Goal: Information Seeking & Learning: Learn about a topic

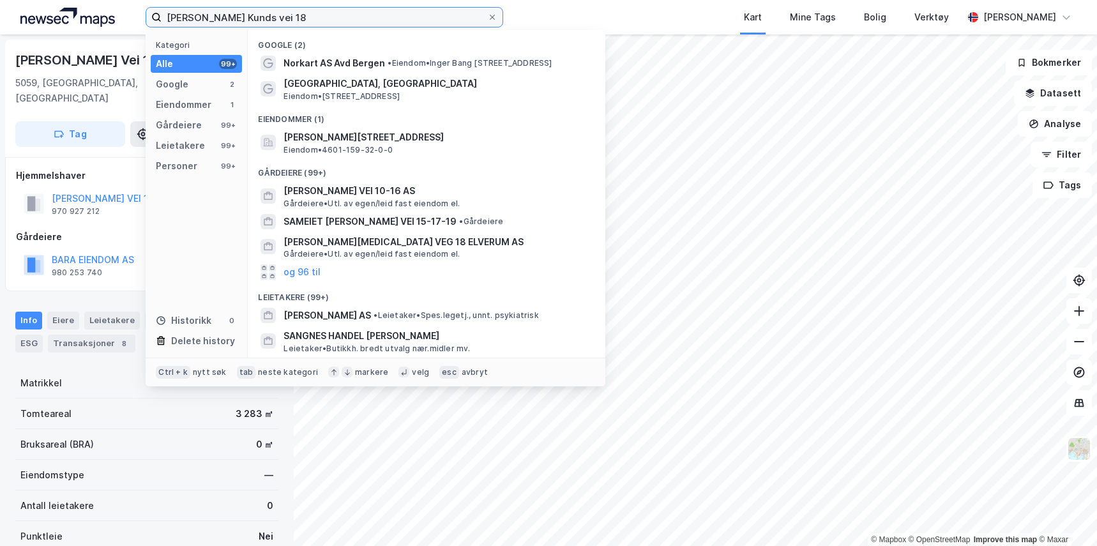
drag, startPoint x: 285, startPoint y: 20, endPoint x: 90, endPoint y: 9, distance: 195.1
click at [90, 9] on div "[PERSON_NAME] Kunds vei 18 Kategori Alle 99+ Google 2 Eiendommer 1 Gårdeiere 99…" at bounding box center [548, 17] width 1097 height 34
paste input "St. [STREET_ADDRESS]"
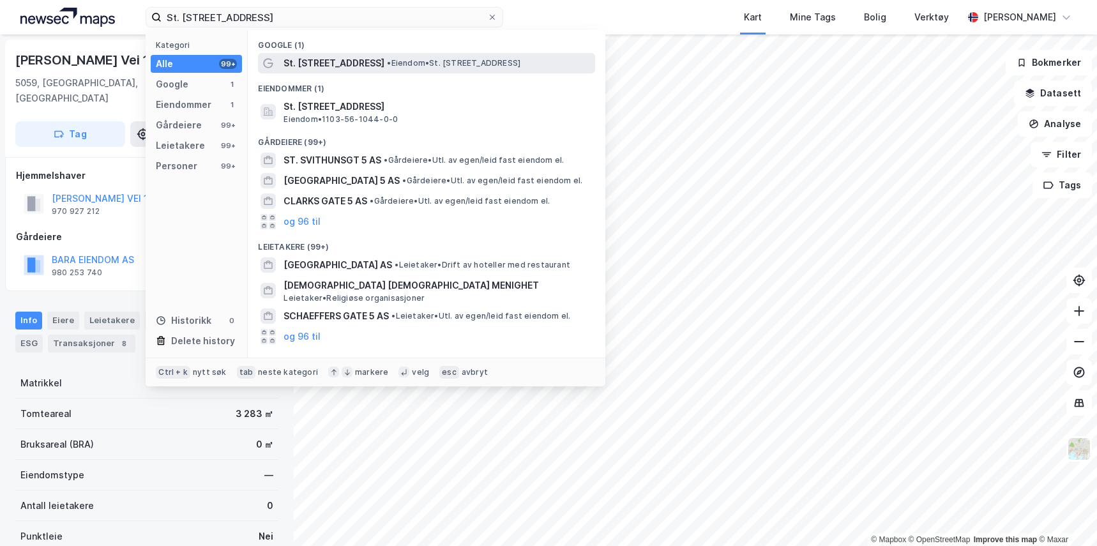
click at [331, 64] on span "St. [STREET_ADDRESS]" at bounding box center [333, 63] width 101 height 15
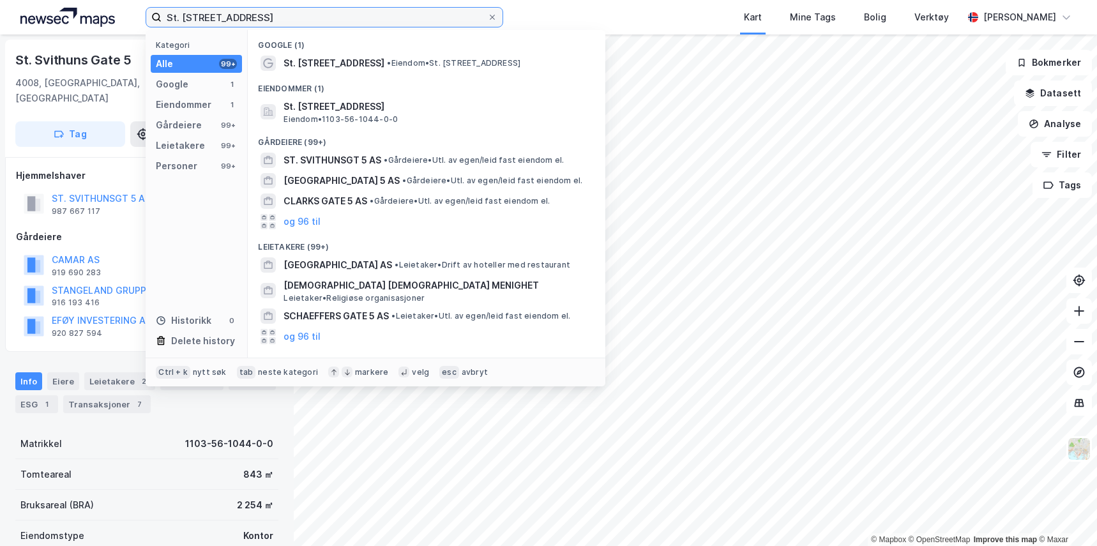
drag, startPoint x: 260, startPoint y: 19, endPoint x: 86, endPoint y: 1, distance: 174.6
click at [86, 1] on div "St. [STREET_ADDRESS] Kategori Alle 99+ Google 1 Eiendommer 1 Gårdeiere 99+ Leie…" at bounding box center [548, 17] width 1097 height 34
click at [264, 18] on input "St. [STREET_ADDRESS]" at bounding box center [325, 17] width 326 height 19
drag, startPoint x: 264, startPoint y: 18, endPoint x: 103, endPoint y: 11, distance: 160.4
click at [103, 11] on div "St. [STREET_ADDRESS] Kategori Alle 99+ Google 1 Eiendommer 1 Gårdeiere 99+ Leie…" at bounding box center [548, 17] width 1097 height 34
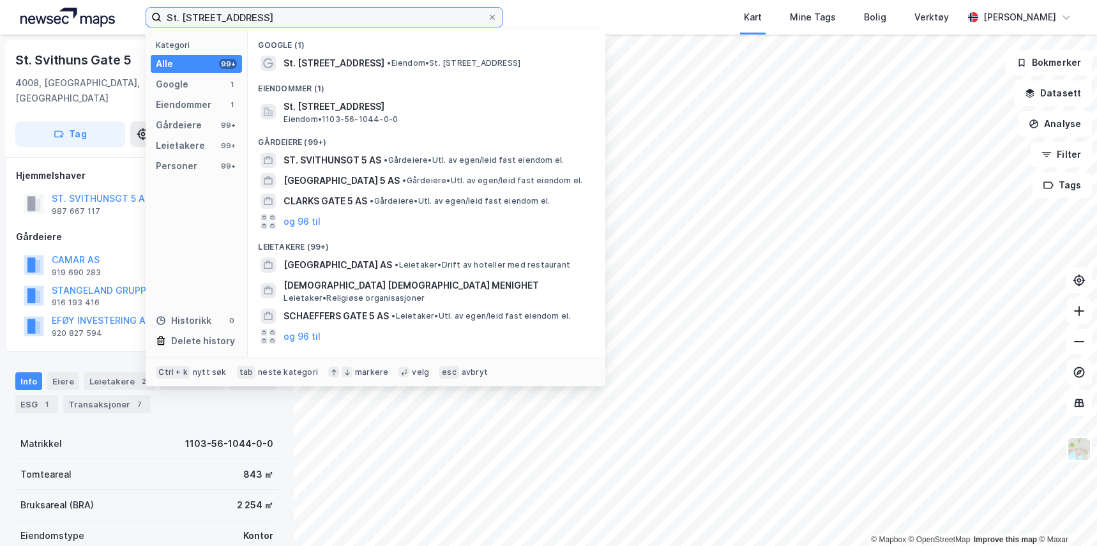
paste input "Verven 4"
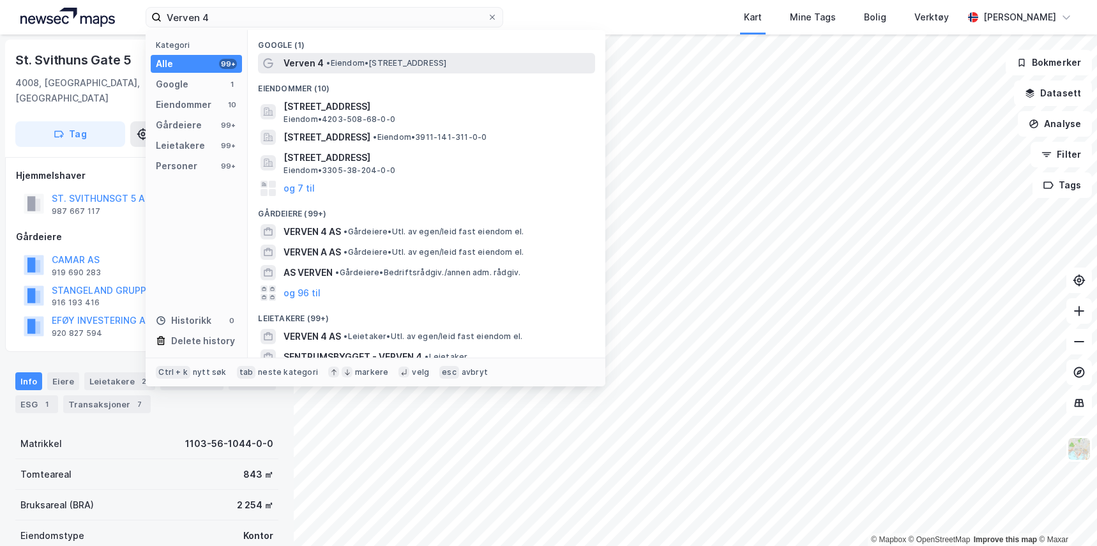
click at [431, 59] on span "• Eiendom • [STREET_ADDRESS]" at bounding box center [386, 63] width 120 height 10
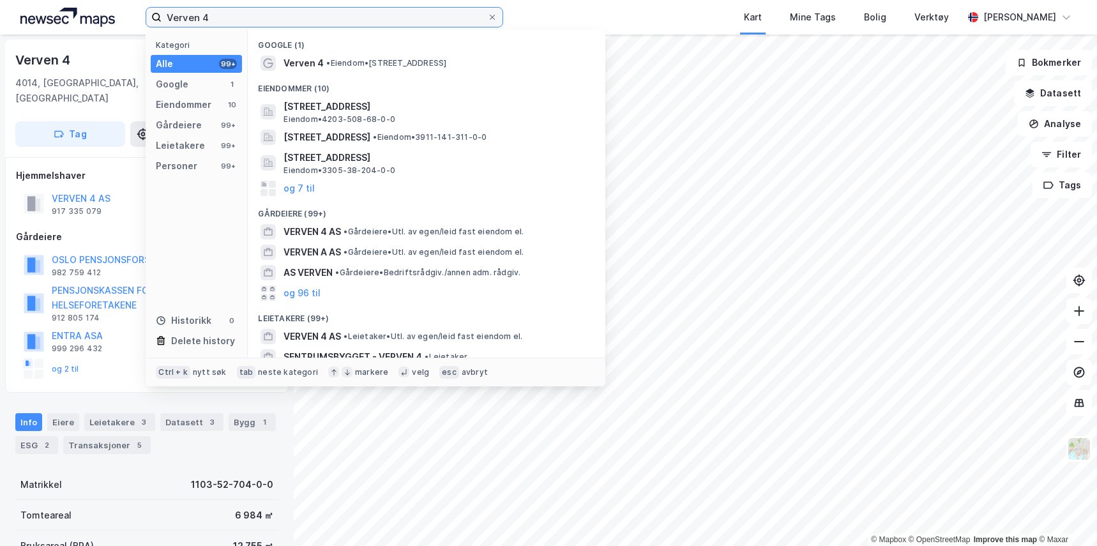
drag, startPoint x: 261, startPoint y: 22, endPoint x: 26, endPoint y: 26, distance: 235.0
click at [26, 26] on div "Verven 4 Kategori Alle 99+ Google 1 Eiendommer 10 Gårdeiere 99+ Leietakere 99+ …" at bounding box center [548, 17] width 1097 height 34
paste input "Flintergata"
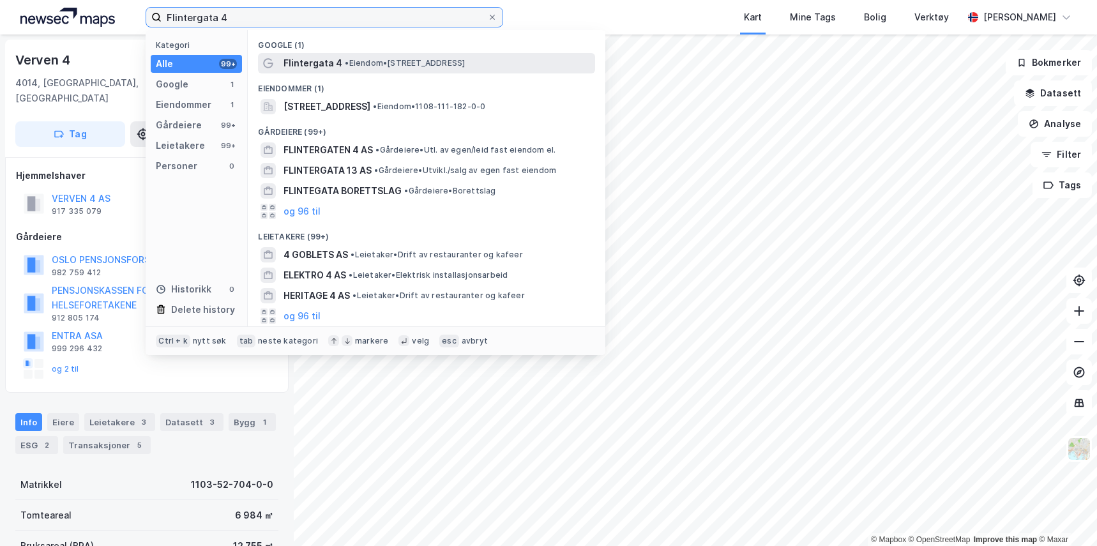
type input "Flintergata 4"
click at [313, 68] on span "Flintergata 4" at bounding box center [312, 63] width 59 height 15
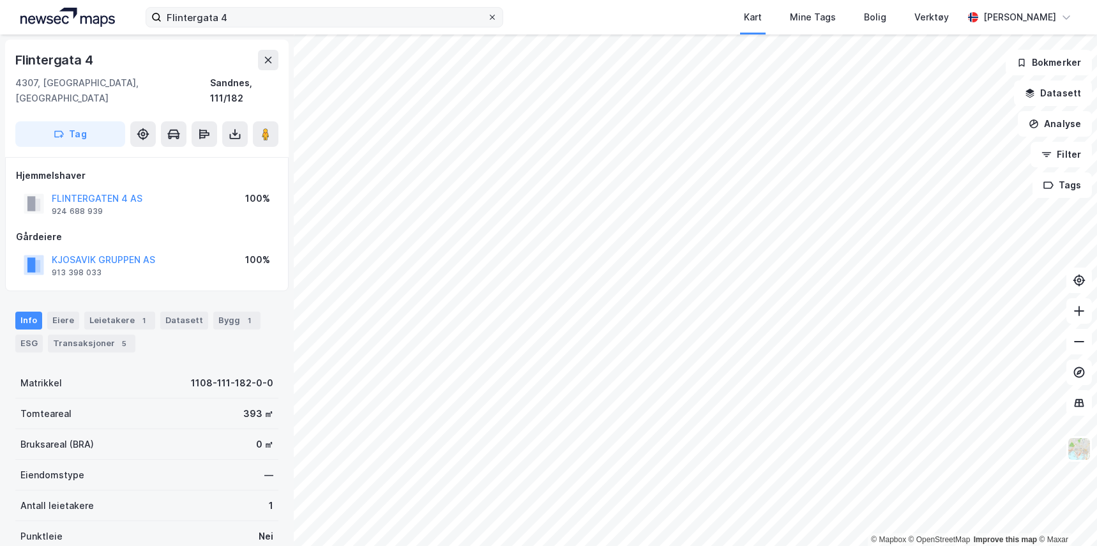
click at [492, 21] on div at bounding box center [492, 17] width 8 height 10
click at [487, 21] on input "Flintergata 4" at bounding box center [325, 17] width 326 height 19
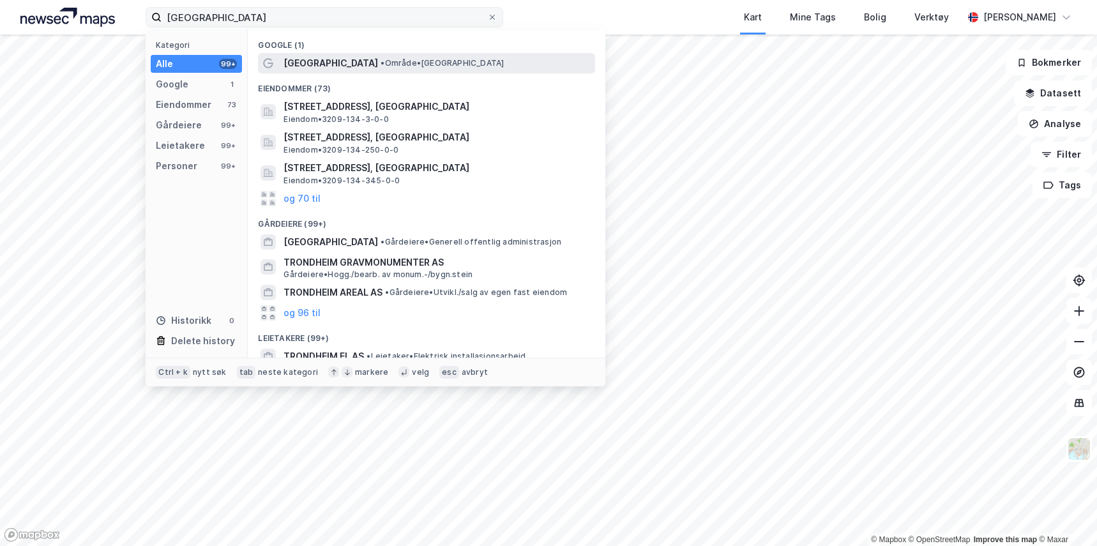
click at [382, 56] on div "[GEOGRAPHIC_DATA] • Område • [GEOGRAPHIC_DATA]" at bounding box center [437, 63] width 309 height 15
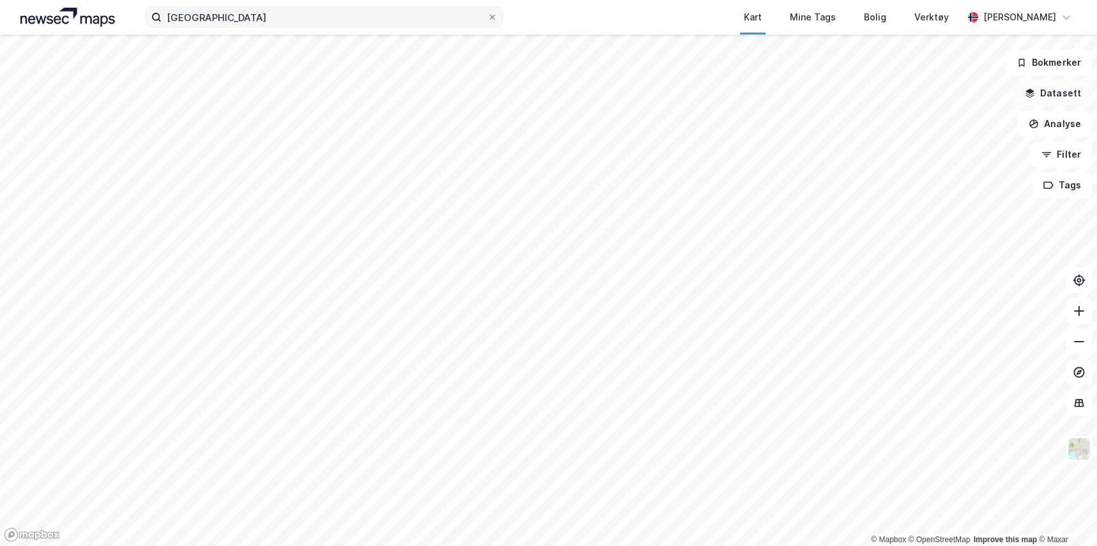
click at [1062, 95] on button "Datasett" at bounding box center [1053, 93] width 78 height 26
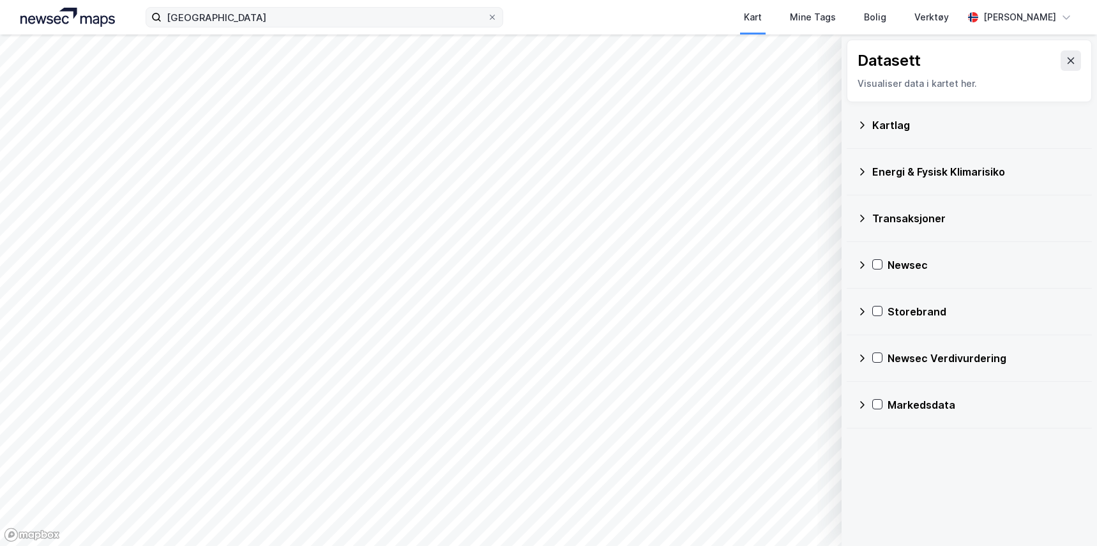
click at [967, 122] on div "Kartlag" at bounding box center [976, 124] width 209 height 15
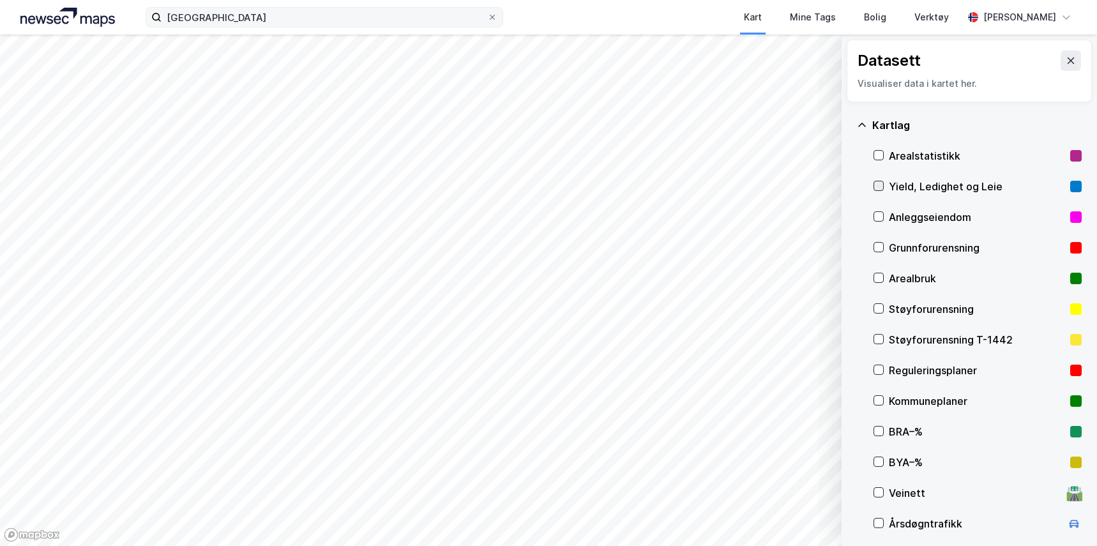
click at [877, 184] on icon at bounding box center [878, 185] width 9 height 9
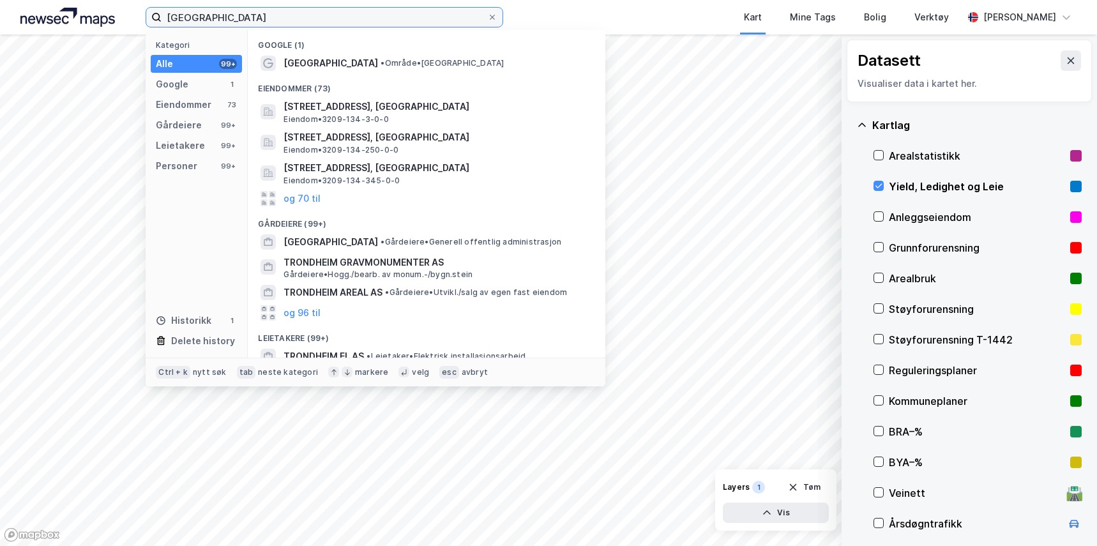
drag, startPoint x: 229, startPoint y: 20, endPoint x: -50, endPoint y: -10, distance: 280.1
click at [0, 0] on html "trondheim Kategori Alle 99+ Google 1 Eiendommer 73 Gårdeiere 99+ Leietakere 99+…" at bounding box center [548, 273] width 1097 height 546
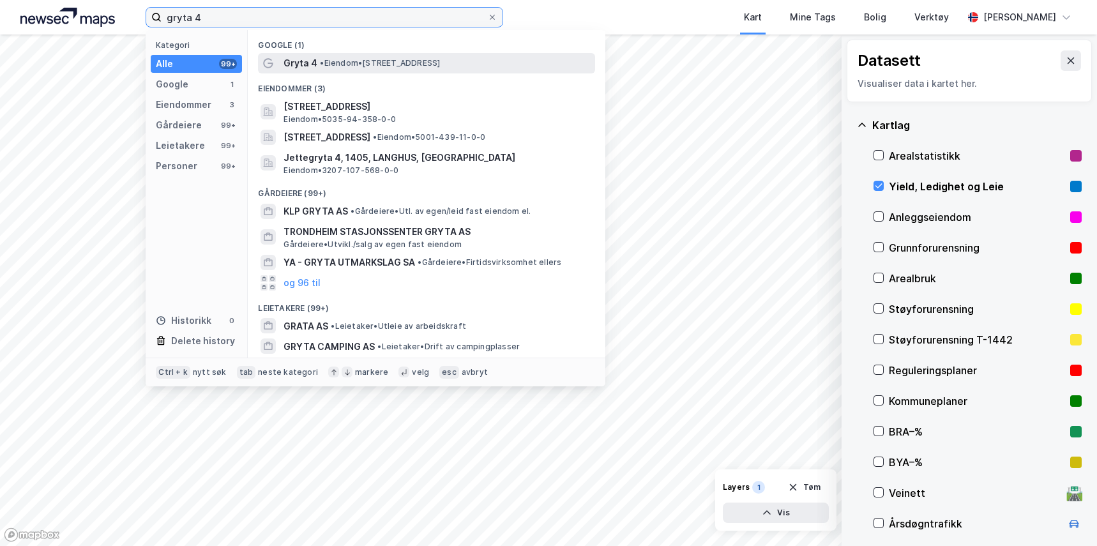
type input "gryta 4"
click at [283, 56] on div "Gryta 4 • Eiendom • [STREET_ADDRESS]" at bounding box center [426, 63] width 337 height 20
